Goal: Task Accomplishment & Management: Complete application form

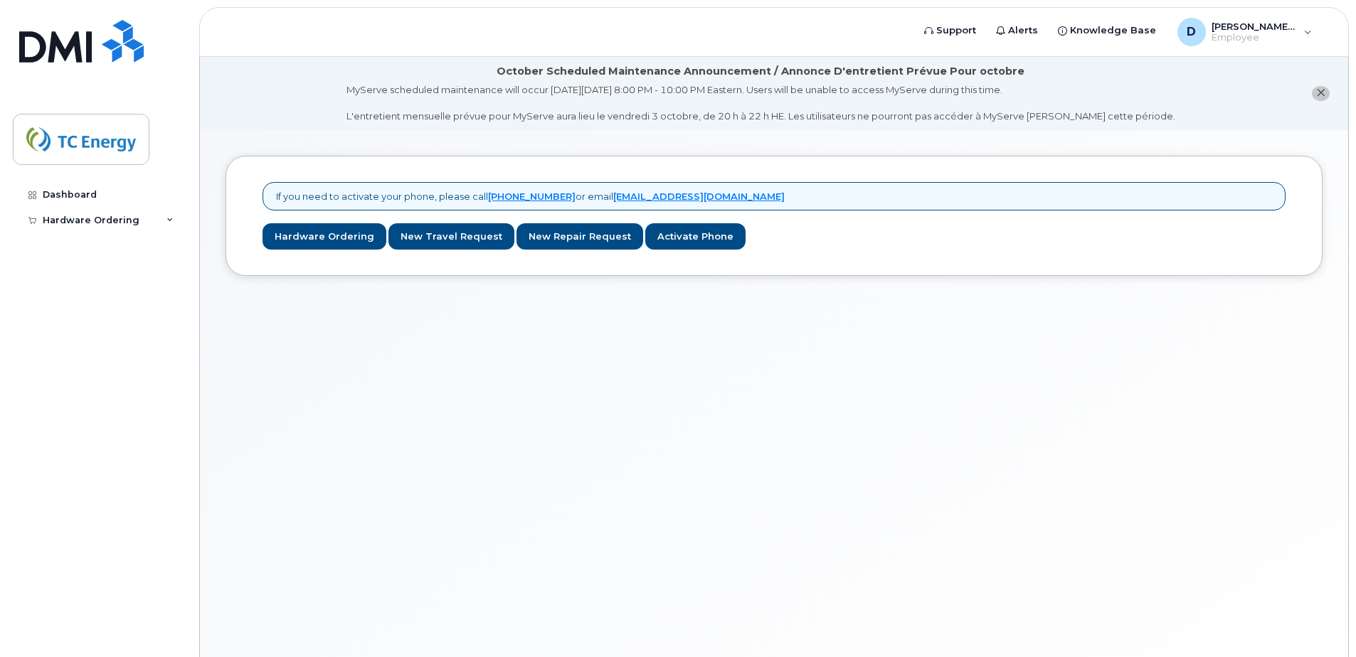
click at [671, 501] on div "If you need to activate your phone, please call [PHONE_NUMBER] or email [EMAIL_…" at bounding box center [774, 411] width 1148 height 562
click at [683, 560] on div "If you need to activate your phone, please call [PHONE_NUMBER] or email [EMAIL_…" at bounding box center [774, 411] width 1148 height 562
click at [353, 432] on div "If you need to activate your phone, please call [PHONE_NUMBER] or email [EMAIL_…" at bounding box center [774, 411] width 1148 height 562
click at [60, 188] on link "Dashboard" at bounding box center [99, 195] width 172 height 26
click at [1309, 36] on div "D diana_sembrat@tcenergy.com Employee" at bounding box center [1244, 32] width 154 height 28
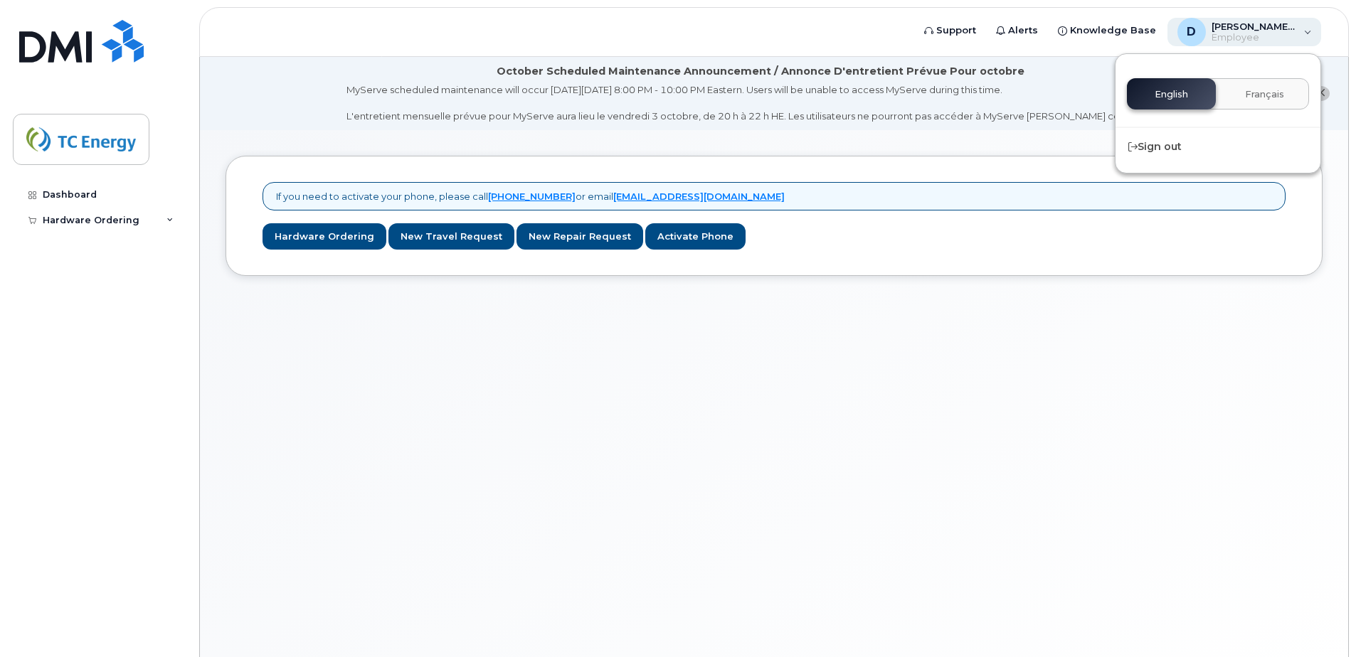
click at [1310, 35] on div "D diana_sembrat@tcenergy.com Employee" at bounding box center [1244, 32] width 154 height 28
